Goal: Task Accomplishment & Management: Manage account settings

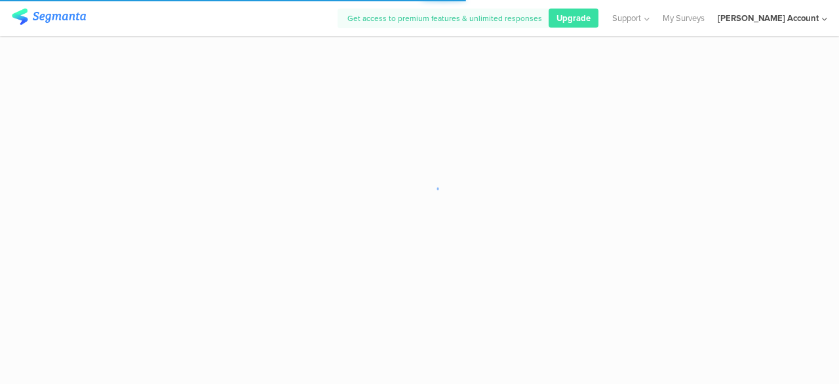
click at [785, 19] on div "[PERSON_NAME] Account" at bounding box center [768, 18] width 101 height 12
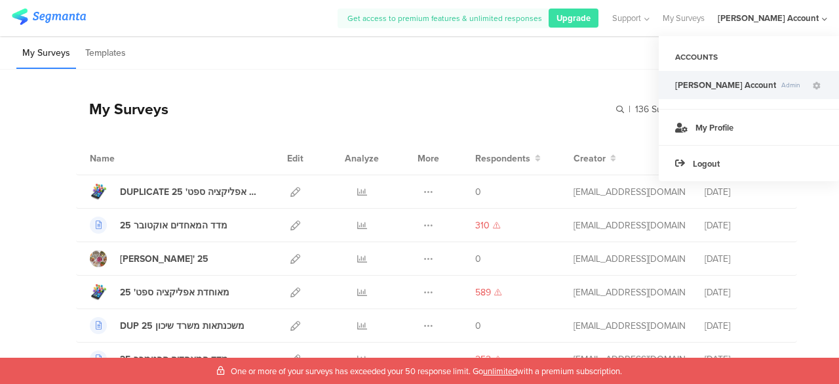
click at [739, 88] on span "[PERSON_NAME] Account" at bounding box center [725, 85] width 101 height 12
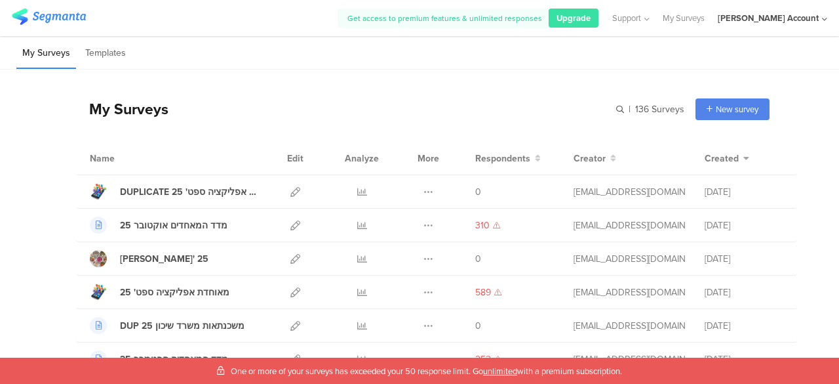
click at [467, 110] on div "My Surveys | 136 Surveys New survey Start from scratch Choose from templates" at bounding box center [423, 109] width 694 height 52
click at [793, 18] on div "[PERSON_NAME] Account" at bounding box center [768, 18] width 101 height 12
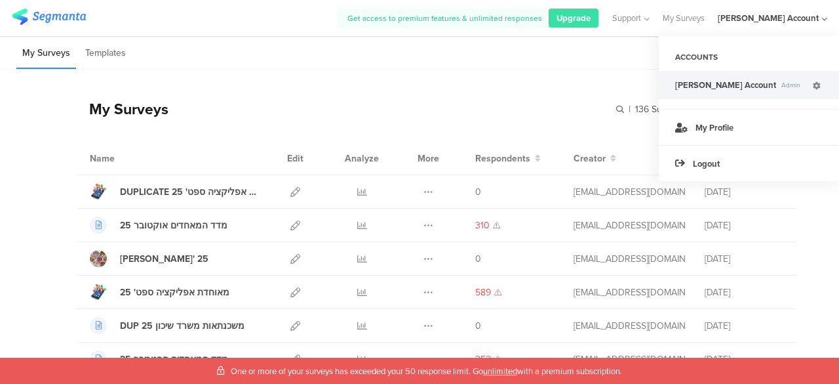
click at [816, 85] on icon at bounding box center [817, 86] width 8 height 8
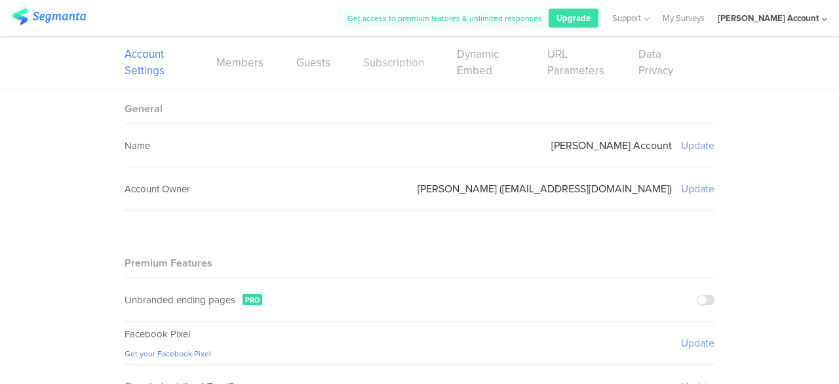
click at [394, 56] on div "Account Settings Members Guests Subscription Dynamic Embed URL Parameters Data …" at bounding box center [420, 62] width 590 height 52
click at [395, 60] on link "Subscription" at bounding box center [393, 62] width 61 height 16
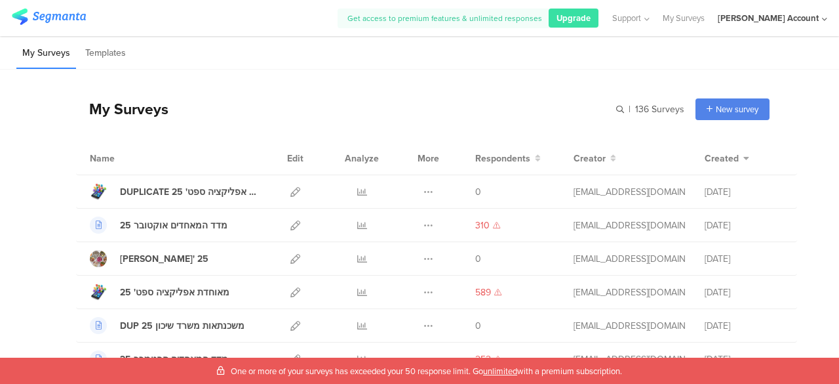
click at [771, 19] on div "[PERSON_NAME] Account" at bounding box center [768, 18] width 101 height 12
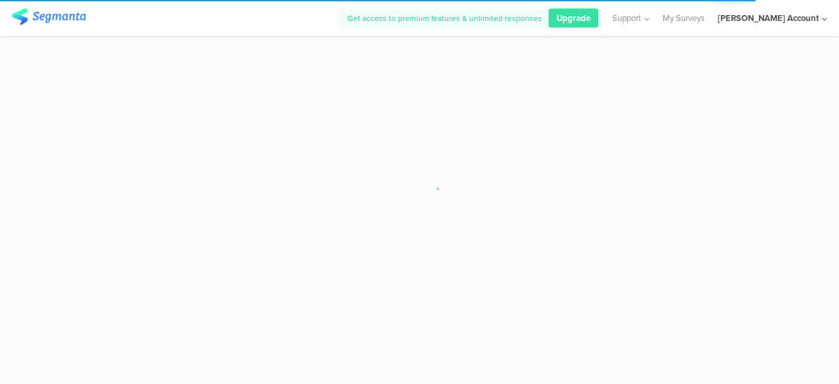
click at [790, 18] on div "[PERSON_NAME] Account" at bounding box center [768, 18] width 101 height 12
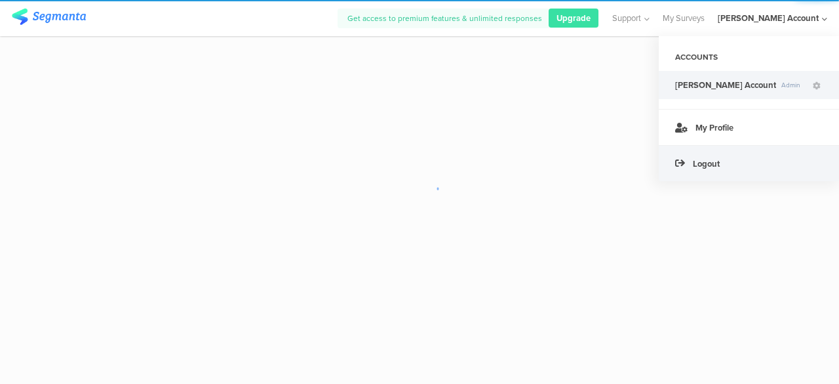
click at [714, 159] on span "Logout" at bounding box center [706, 163] width 27 height 12
